Goal: Transaction & Acquisition: Book appointment/travel/reservation

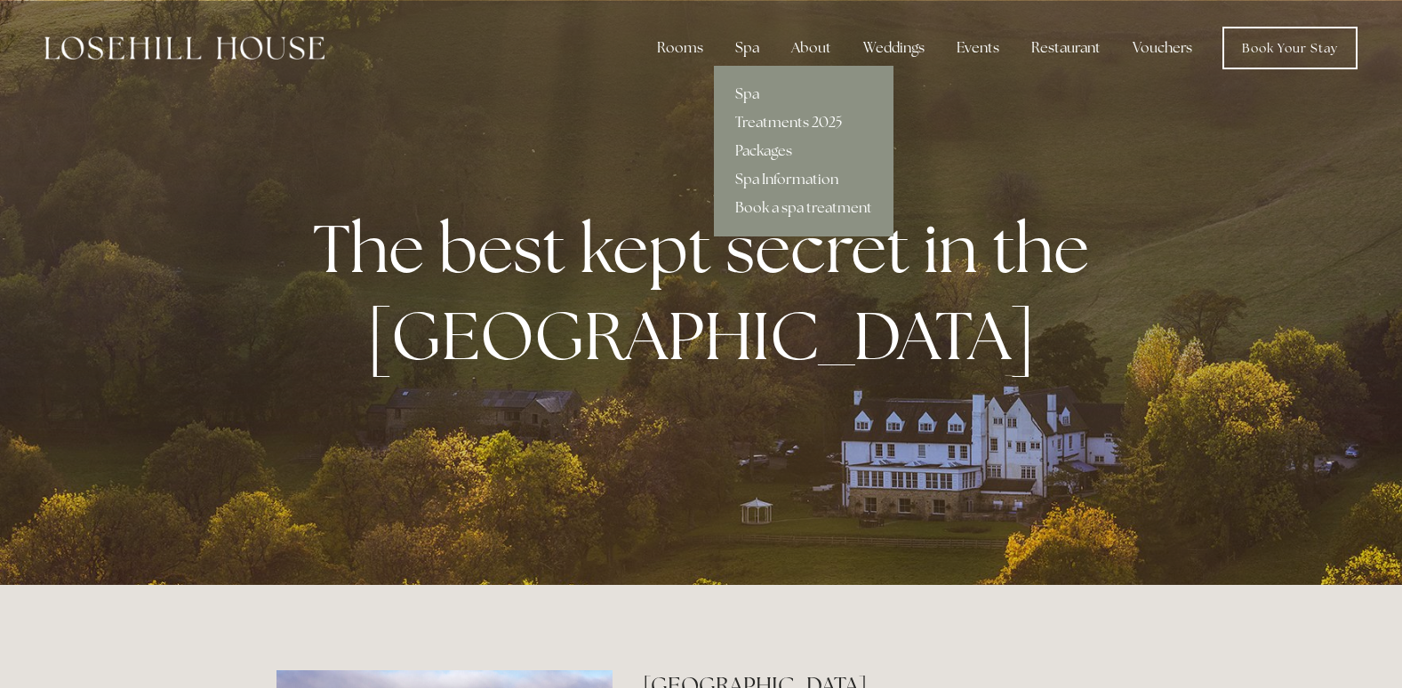
click at [748, 44] on div "Spa" at bounding box center [747, 48] width 52 height 36
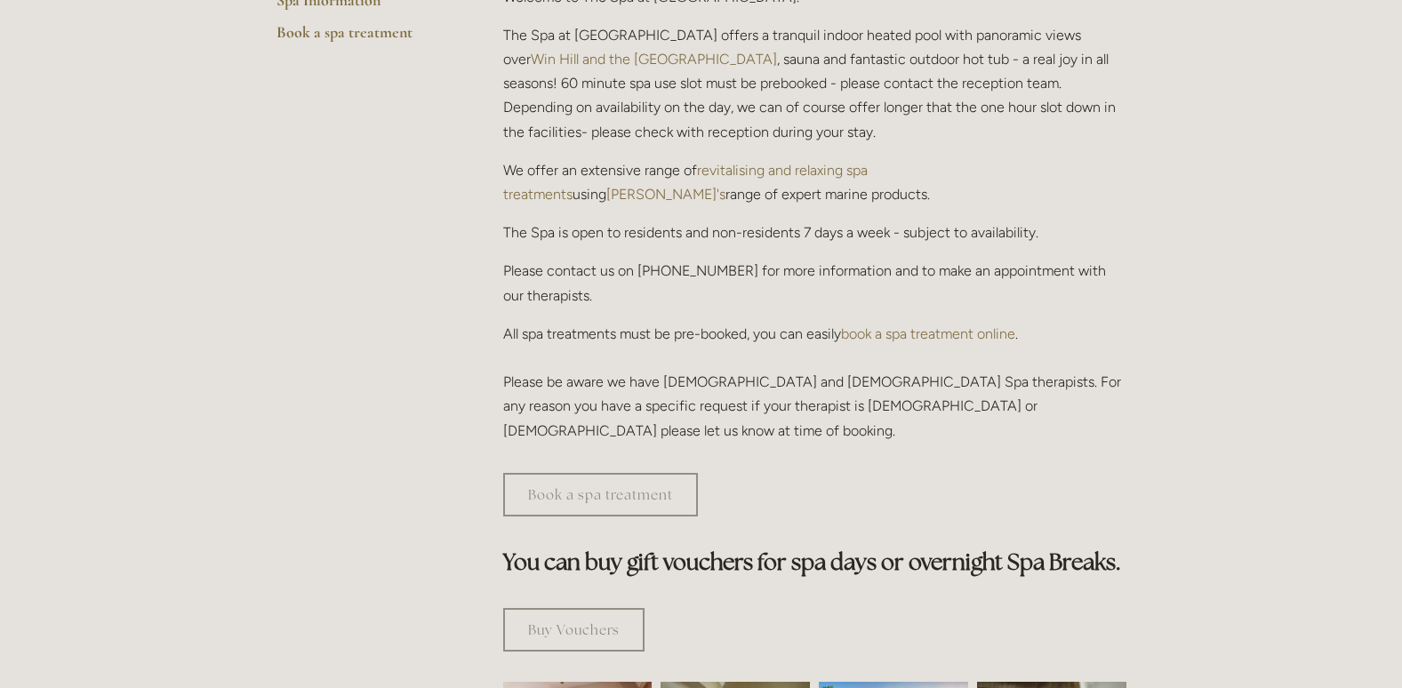
scroll to position [623, 0]
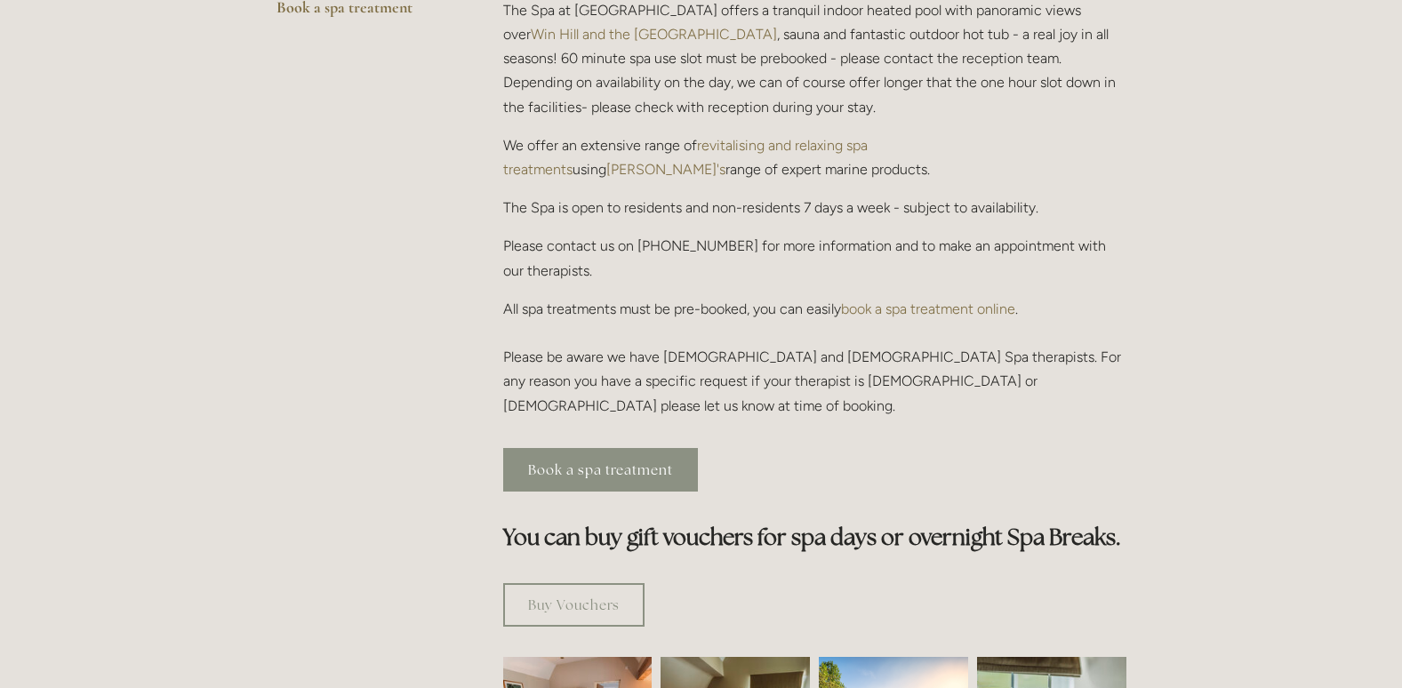
click at [660, 448] on link "Book a spa treatment" at bounding box center [600, 470] width 195 height 44
